Goal: Find specific page/section: Find specific page/section

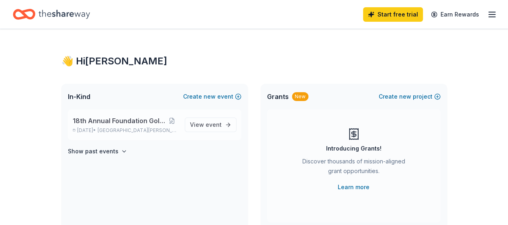
click at [149, 122] on span "18th Annual Foundation Golf Scramble" at bounding box center [119, 121] width 93 height 10
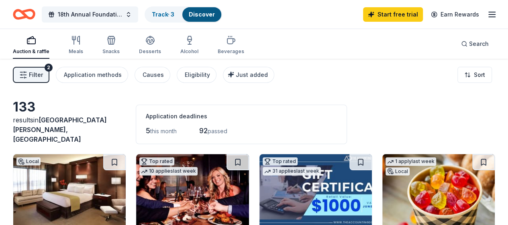
click at [35, 73] on button "Filter 2" at bounding box center [31, 75] width 37 height 16
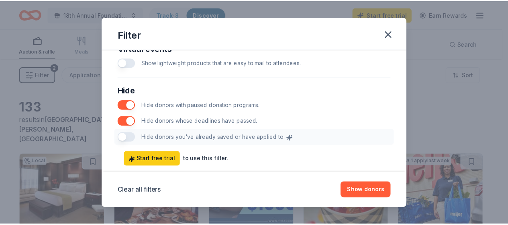
scroll to position [460, 0]
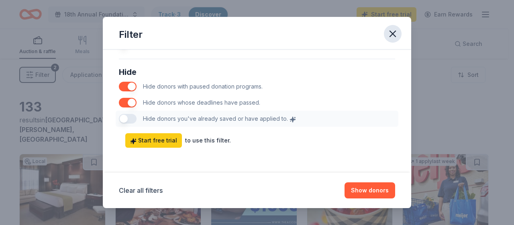
click at [397, 35] on icon "button" at bounding box center [392, 33] width 11 height 11
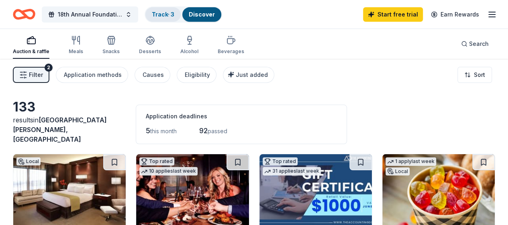
click at [168, 15] on link "Track · 3" at bounding box center [163, 14] width 22 height 7
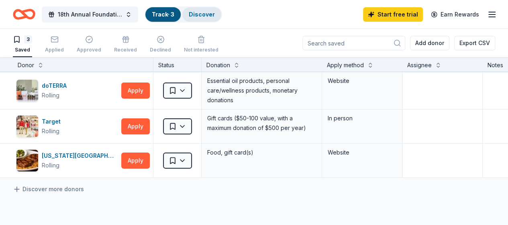
click at [213, 13] on link "Discover" at bounding box center [202, 14] width 26 height 7
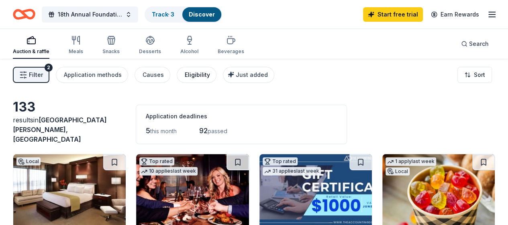
click at [205, 73] on div "Eligibility" at bounding box center [197, 75] width 25 height 10
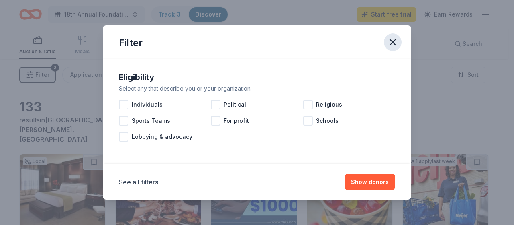
click at [393, 41] on icon "button" at bounding box center [392, 42] width 11 height 11
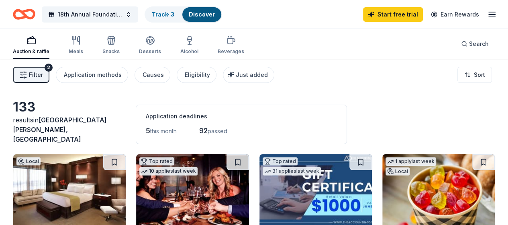
click at [487, 15] on icon "button" at bounding box center [492, 15] width 10 height 10
